Goal: Transaction & Acquisition: Purchase product/service

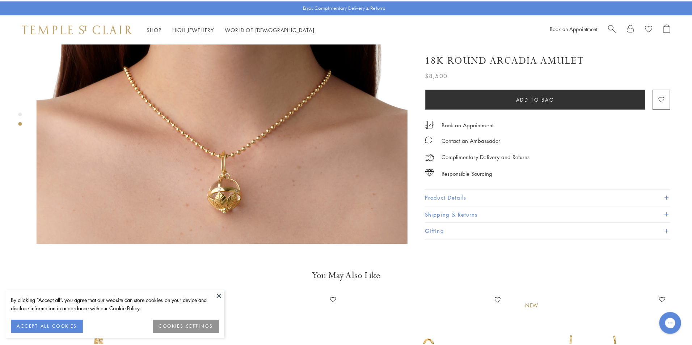
scroll to position [554, 0]
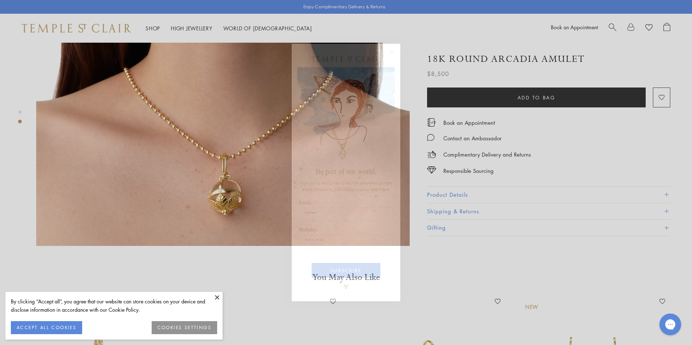
click at [681, 187] on html "By clicking “Accept all”, you agree that our website can store cookies on your …" at bounding box center [346, 229] width 692 height 1567
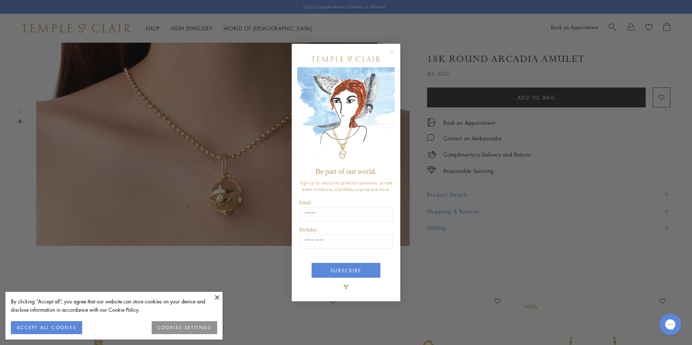
click at [389, 54] on circle "Close dialog" at bounding box center [392, 52] width 9 height 9
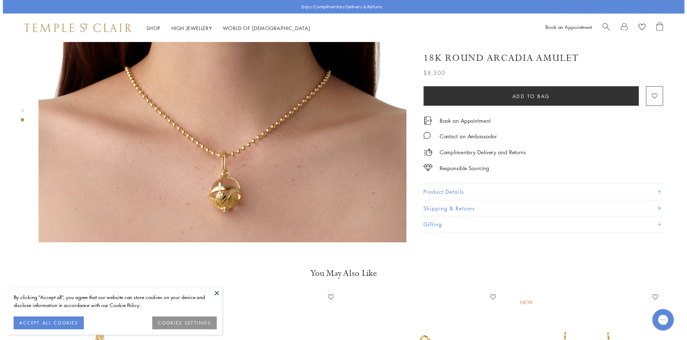
scroll to position [549, 0]
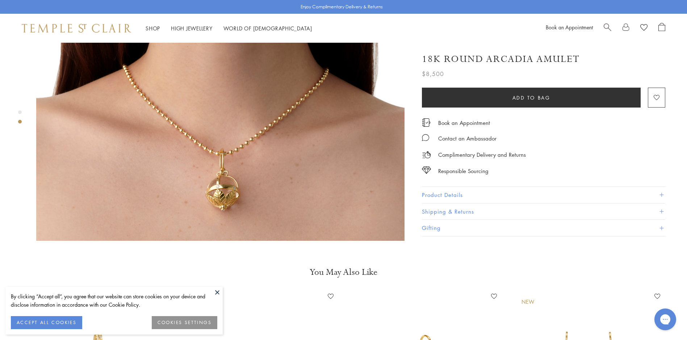
click at [218, 290] on button at bounding box center [217, 292] width 11 height 11
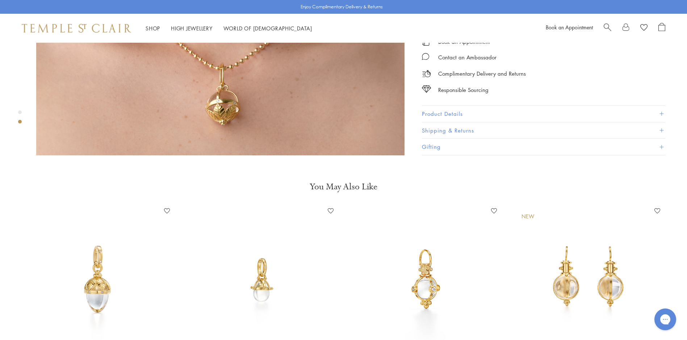
scroll to position [692, 0]
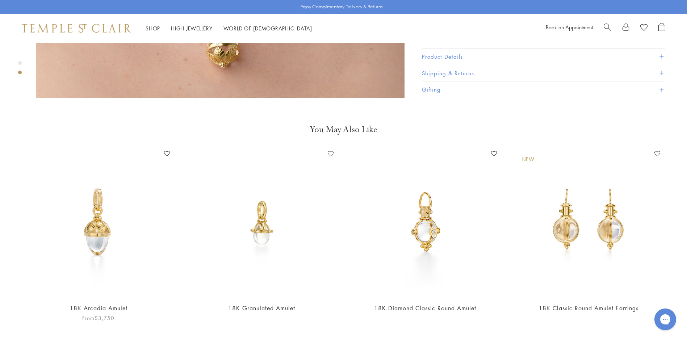
click at [92, 228] on img at bounding box center [98, 222] width 149 height 149
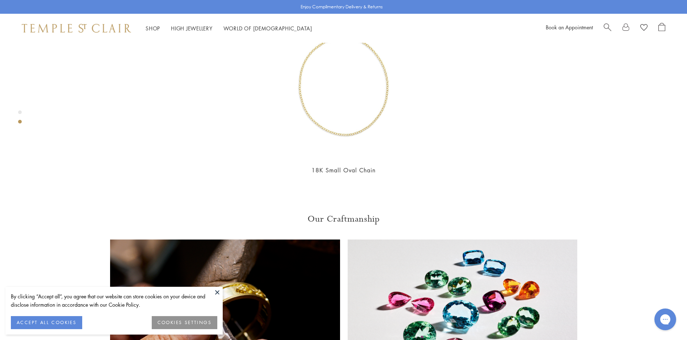
scroll to position [496, 0]
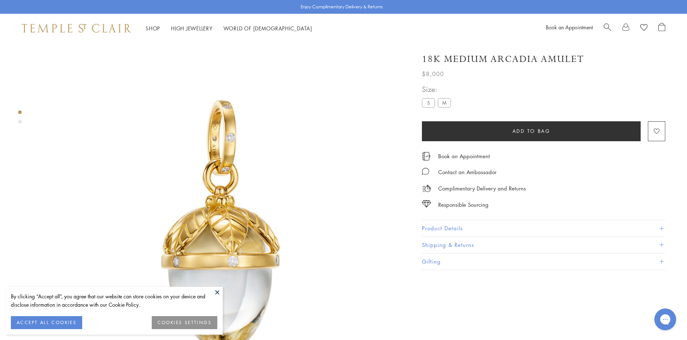
click at [428, 104] on label "S" at bounding box center [428, 102] width 13 height 9
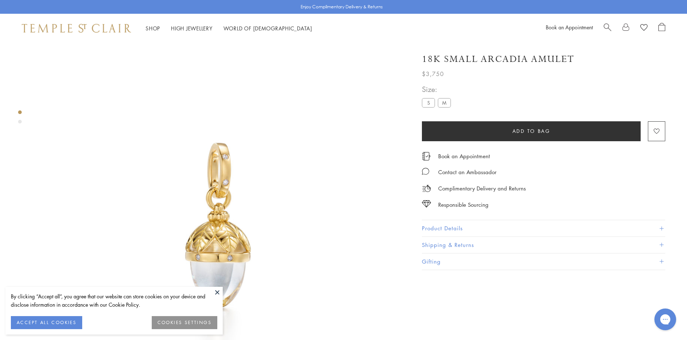
scroll to position [43, 0]
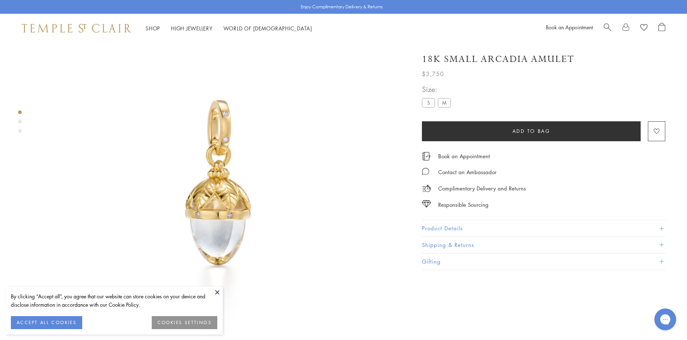
click at [552, 136] on button "Add to bag" at bounding box center [531, 131] width 219 height 20
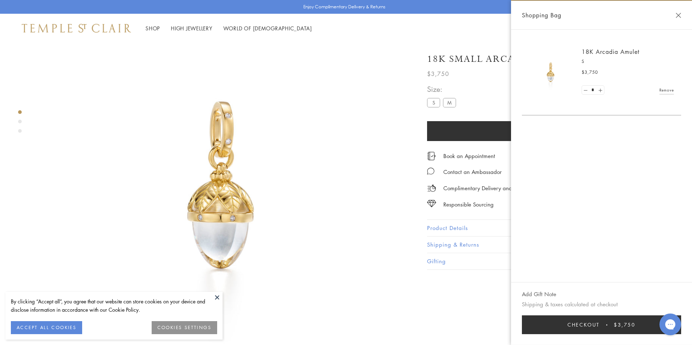
drag, startPoint x: 552, startPoint y: 136, endPoint x: 528, endPoint y: 149, distance: 27.2
click at [552, 136] on div "18K Arcadia Amulet S $3,750 * Remove" at bounding box center [601, 156] width 181 height 253
click at [678, 13] on button "Close Shopping Bag" at bounding box center [678, 15] width 5 height 5
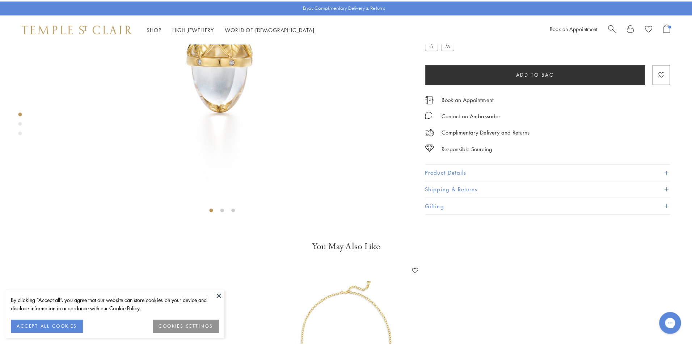
scroll to position [0, 0]
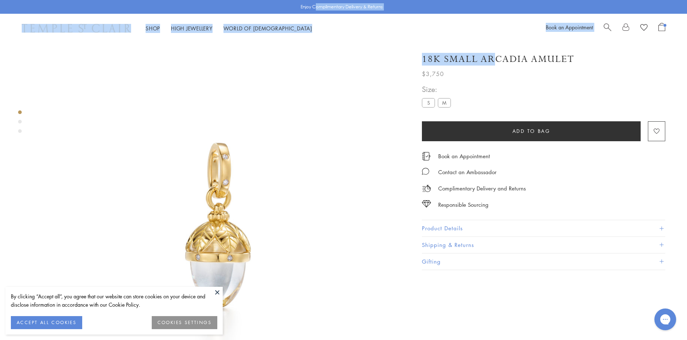
drag, startPoint x: 497, startPoint y: 63, endPoint x: 313, endPoint y: 11, distance: 191.0
click at [607, 25] on span "Search" at bounding box center [607, 27] width 8 height 8
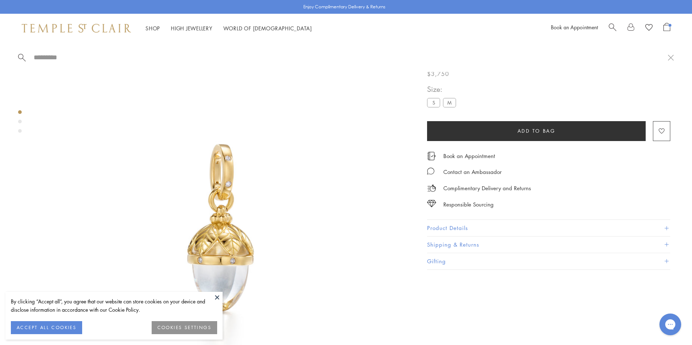
click at [611, 26] on span "Search" at bounding box center [613, 27] width 8 height 8
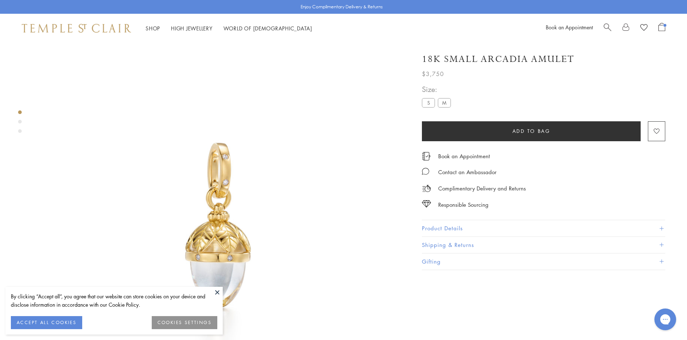
click at [607, 25] on span "Search" at bounding box center [607, 27] width 8 height 8
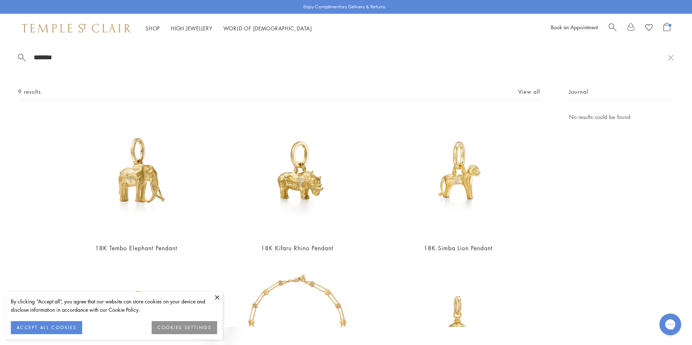
type input "*******"
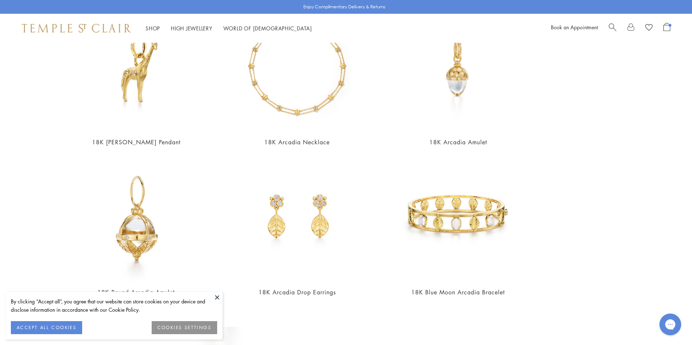
scroll to position [258, 0]
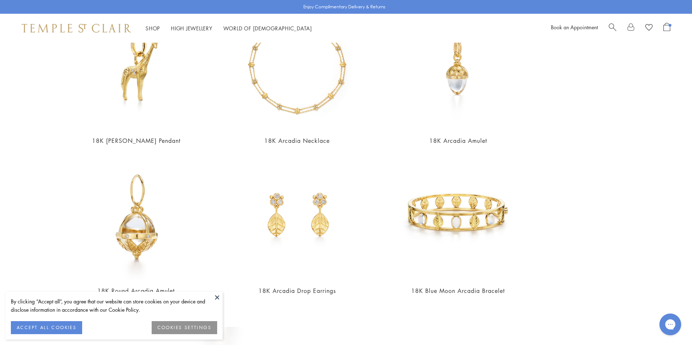
click at [217, 299] on button at bounding box center [217, 297] width 11 height 11
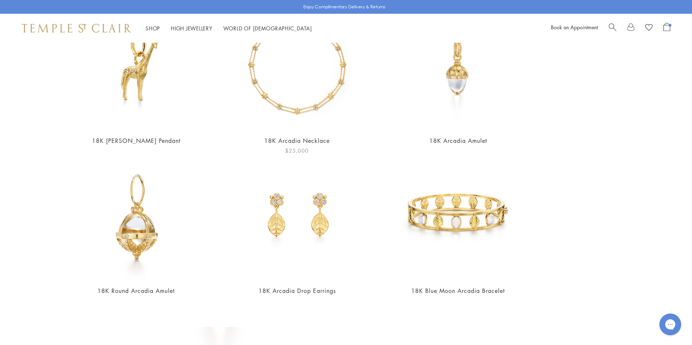
click at [309, 89] on img at bounding box center [297, 67] width 125 height 125
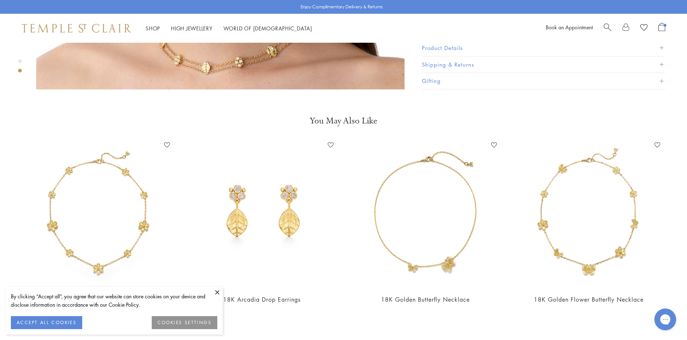
scroll to position [728, 0]
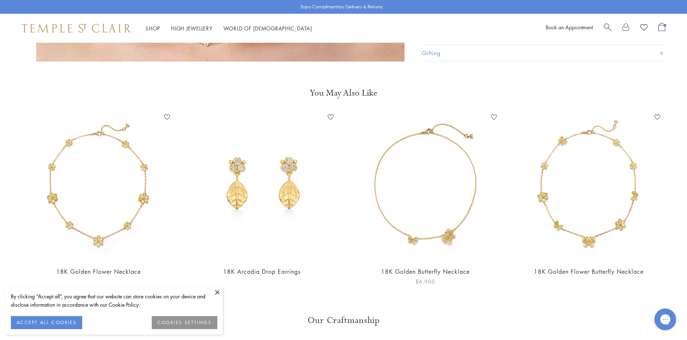
click at [417, 192] on img at bounding box center [425, 185] width 149 height 149
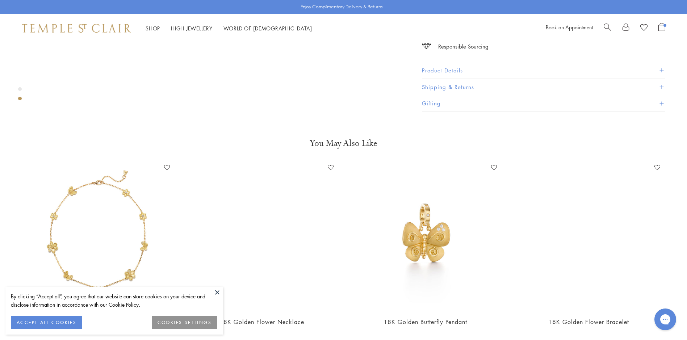
scroll to position [680, 0]
